Goal: Task Accomplishment & Management: Use online tool/utility

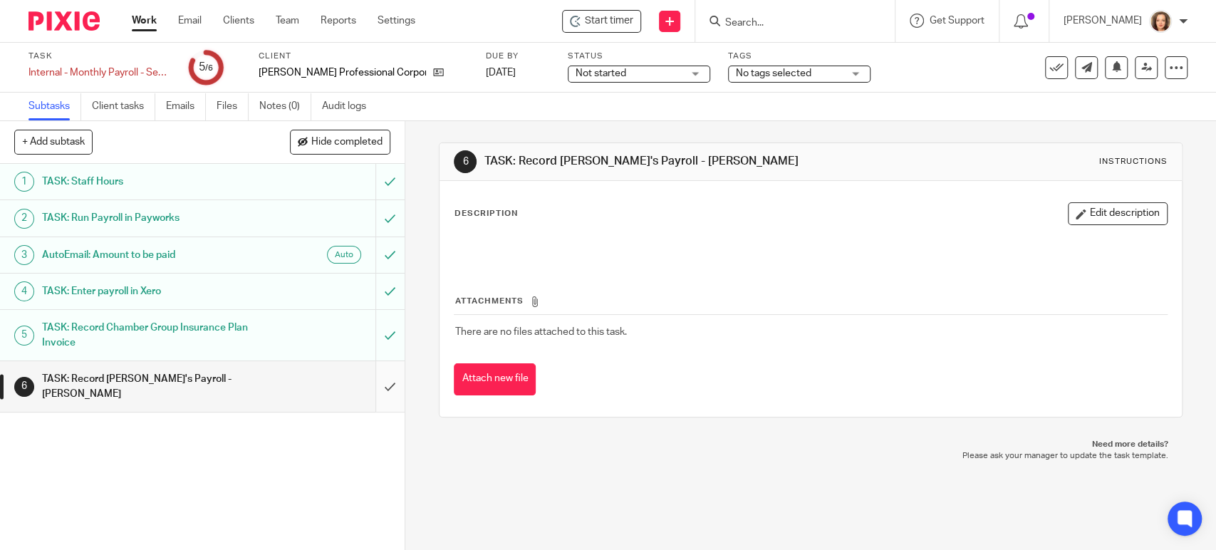
drag, startPoint x: 0, startPoint y: 0, endPoint x: 366, endPoint y: 390, distance: 534.3
click at [368, 390] on input "submit" at bounding box center [202, 386] width 405 height 51
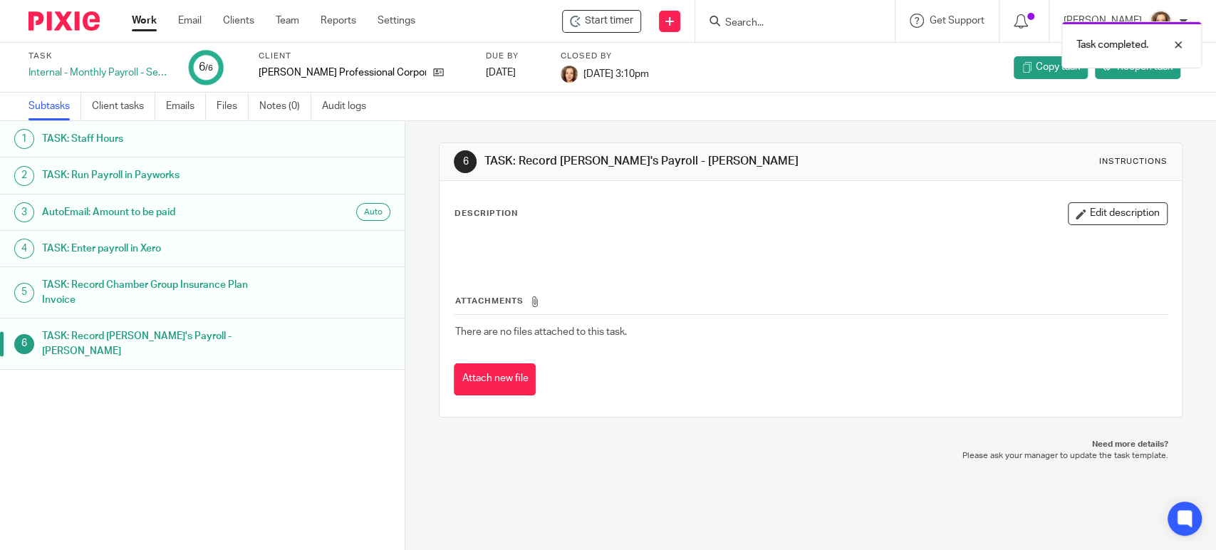
click at [147, 21] on link "Work" at bounding box center [144, 21] width 25 height 14
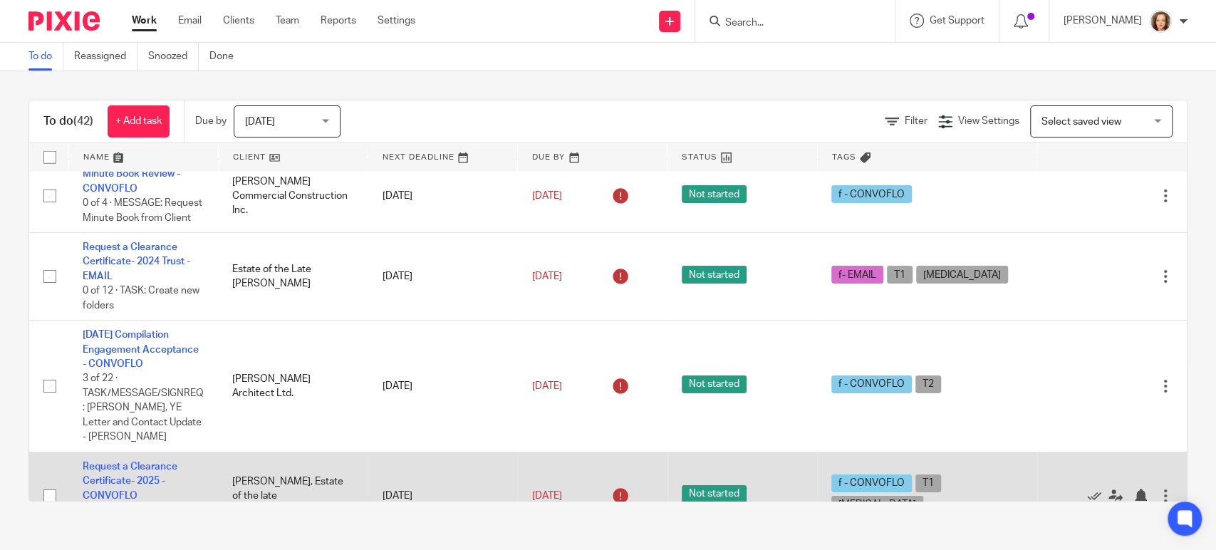
scroll to position [3432, 0]
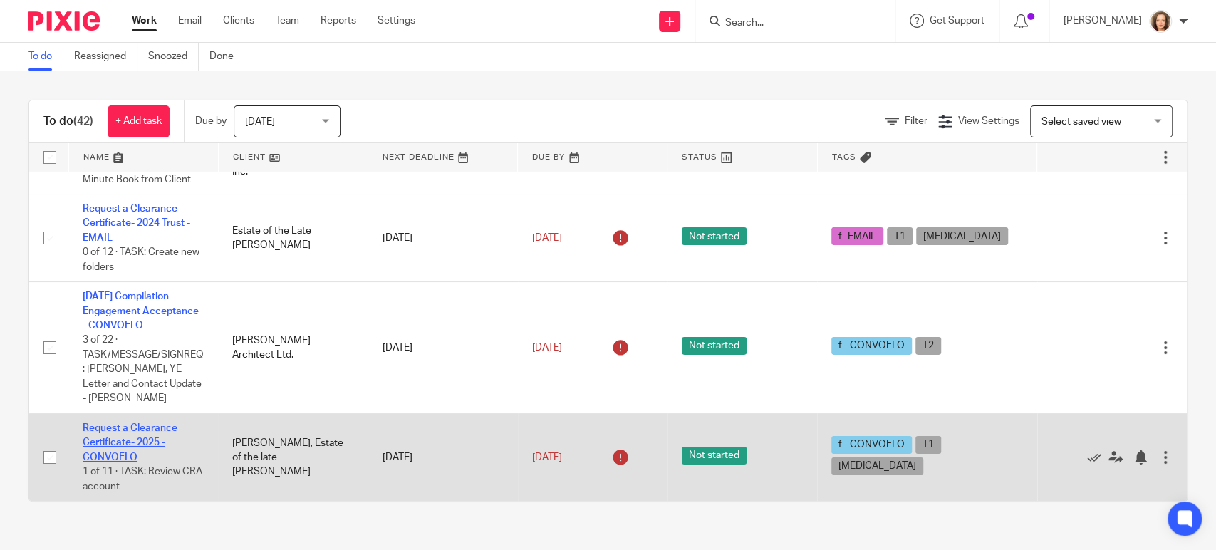
click at [108, 440] on link "Request a Clearance Certificate- 2025 - CONVOFLO" at bounding box center [130, 442] width 95 height 39
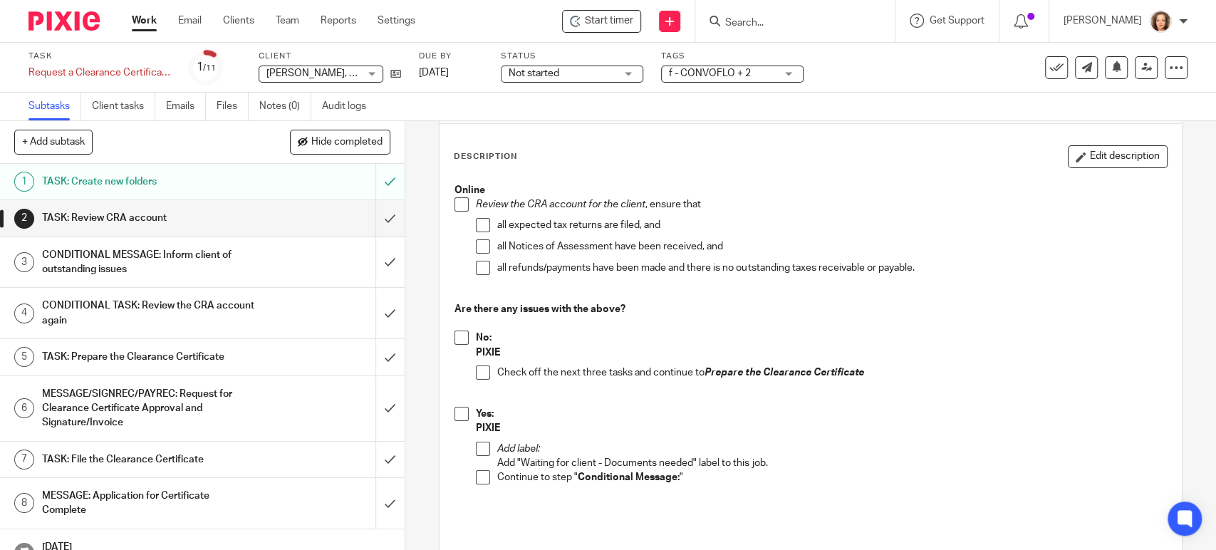
scroll to position [59, 0]
